Goal: Entertainment & Leisure: Consume media (video, audio)

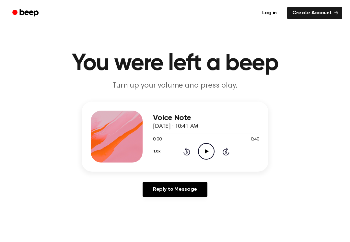
click at [209, 151] on icon "Play Audio" at bounding box center [206, 151] width 17 height 17
click at [189, 147] on icon "Rewind 5 seconds" at bounding box center [186, 151] width 7 height 8
click at [185, 150] on icon "Rewind 5 seconds" at bounding box center [186, 151] width 7 height 8
click at [186, 151] on icon at bounding box center [187, 152] width 2 height 3
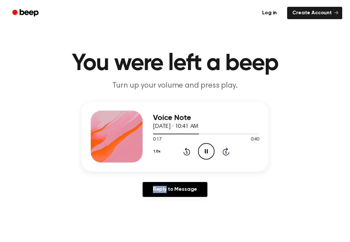
click at [182, 152] on div "1.0x Rewind 5 seconds Pause Audio Skip 5 seconds" at bounding box center [206, 151] width 106 height 17
click at [185, 151] on icon "Rewind 5 seconds" at bounding box center [186, 151] width 7 height 8
click at [187, 149] on icon at bounding box center [186, 151] width 7 height 8
click at [187, 151] on icon at bounding box center [187, 152] width 2 height 3
click at [185, 151] on icon "Rewind 5 seconds" at bounding box center [186, 151] width 7 height 8
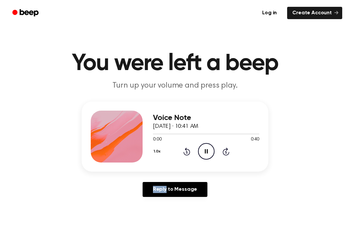
click at [184, 152] on icon "Rewind 5 seconds" at bounding box center [186, 151] width 7 height 8
click at [184, 152] on icon at bounding box center [186, 151] width 7 height 8
click at [210, 151] on icon "Play Audio" at bounding box center [206, 151] width 17 height 17
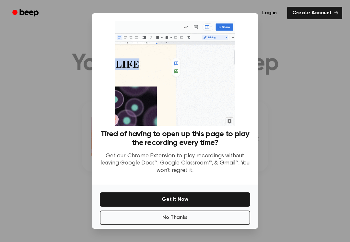
click at [129, 216] on button "No Thanks" at bounding box center [175, 217] width 150 height 14
click at [129, 216] on main "You were left a beep Turn up your volume and press play. Voice Note [DATE] · 10…" at bounding box center [175, 200] width 350 height 400
